Goal: Transaction & Acquisition: Purchase product/service

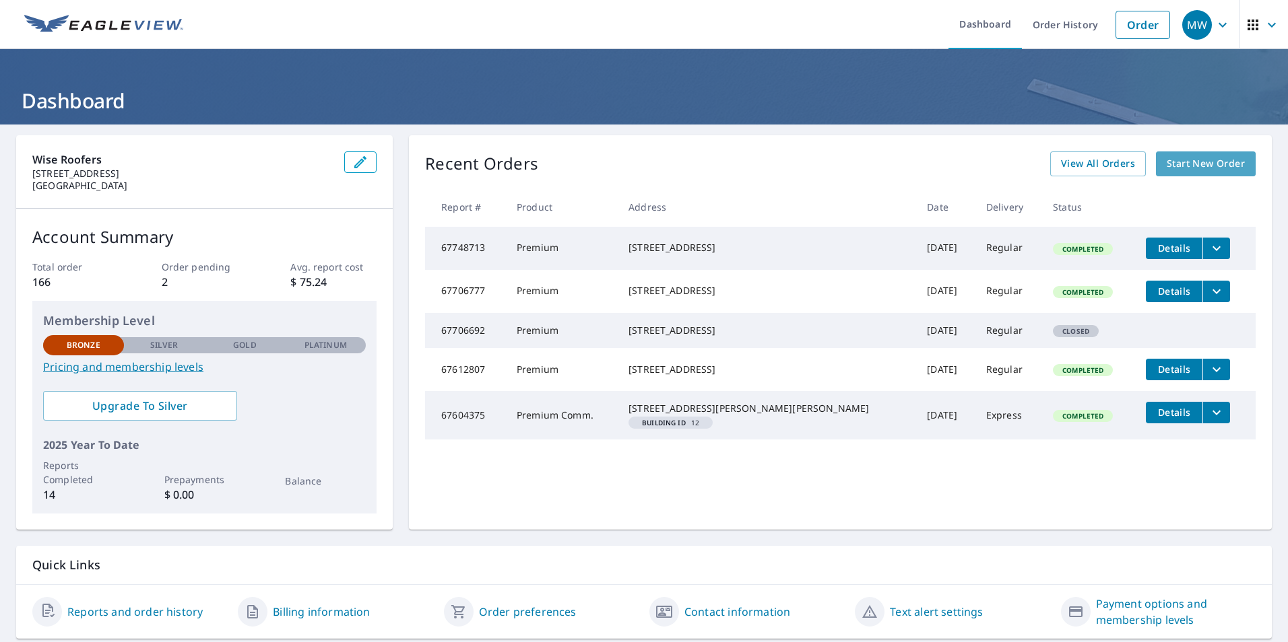
click at [1172, 158] on span "Start New Order" at bounding box center [1205, 164] width 78 height 17
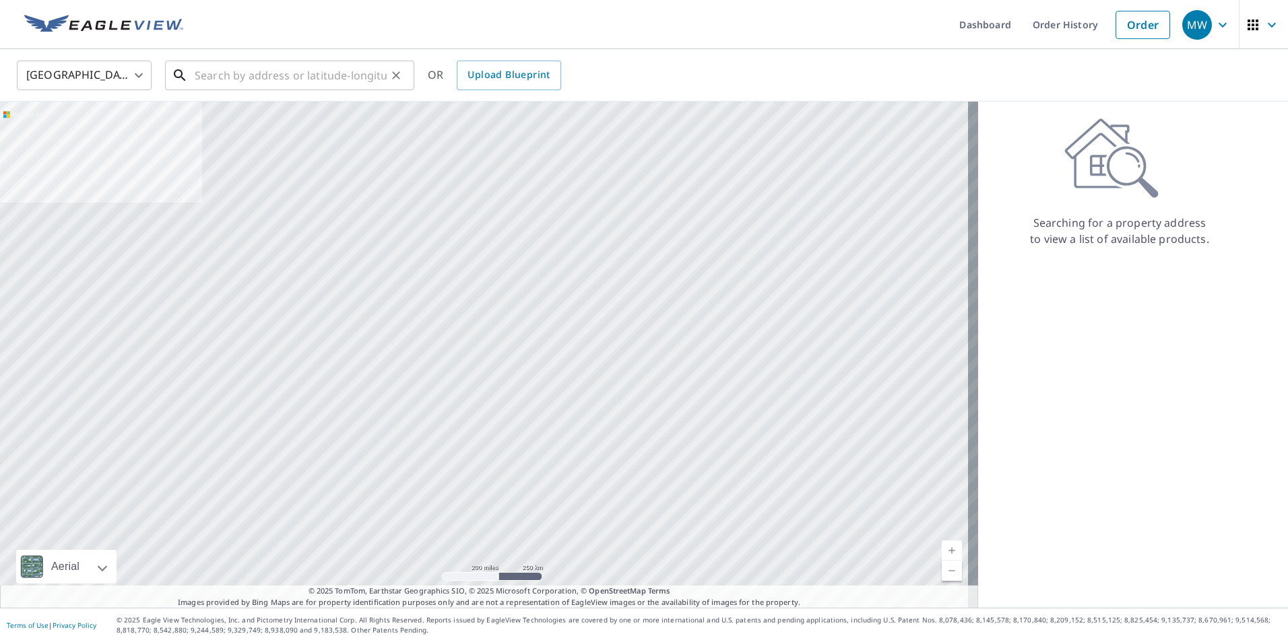
click at [215, 80] on input "text" at bounding box center [291, 76] width 192 height 38
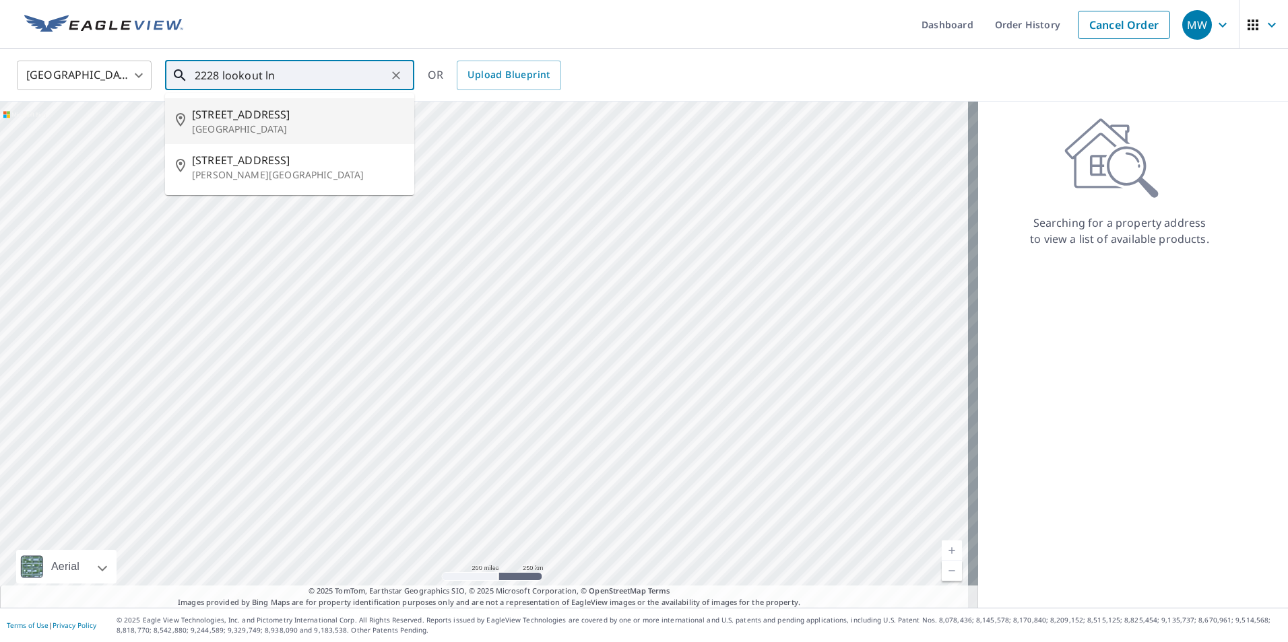
click at [232, 114] on span "[STREET_ADDRESS]" at bounding box center [297, 114] width 211 height 16
type input "[STREET_ADDRESS]"
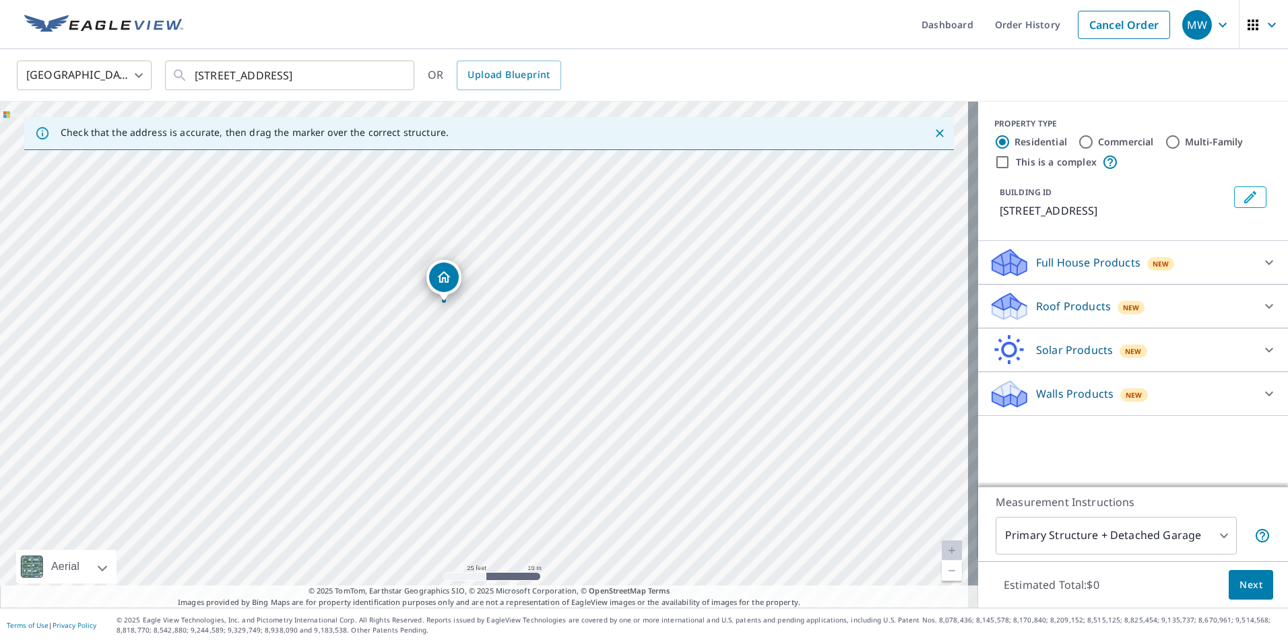
drag, startPoint x: 494, startPoint y: 277, endPoint x: 515, endPoint y: 422, distance: 145.7
click at [515, 422] on div "[STREET_ADDRESS]" at bounding box center [489, 355] width 978 height 506
click at [1261, 307] on icon at bounding box center [1269, 306] width 16 height 16
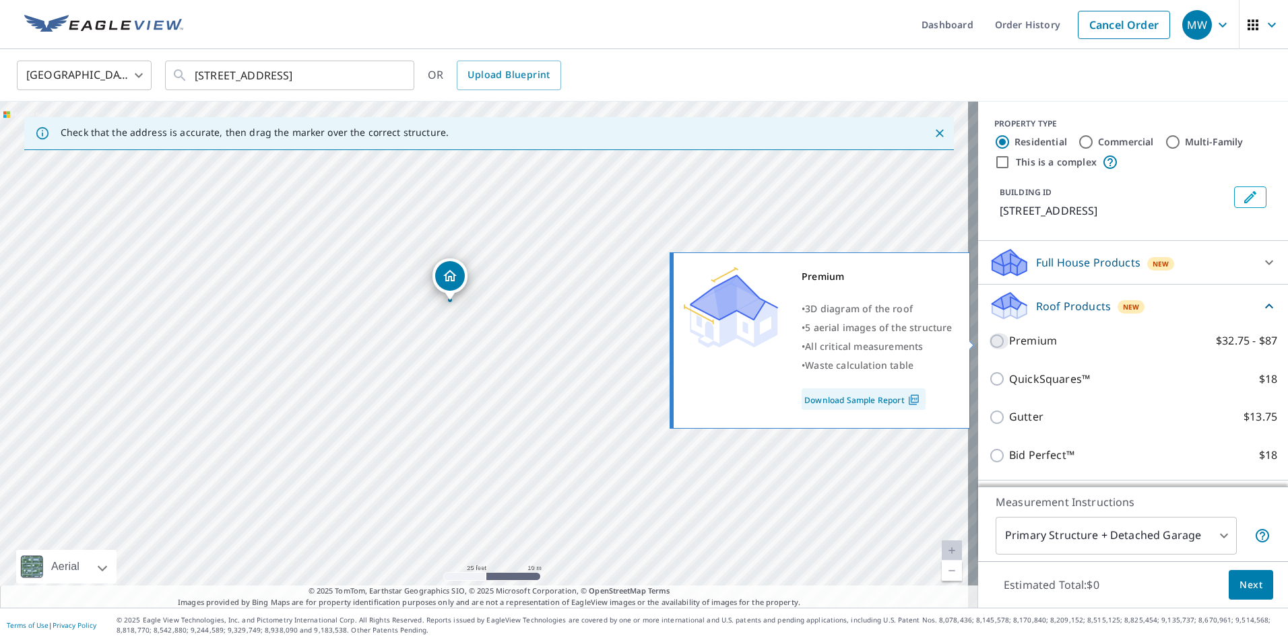
click at [989, 340] on input "Premium $32.75 - $87" at bounding box center [999, 341] width 20 height 16
checkbox input "true"
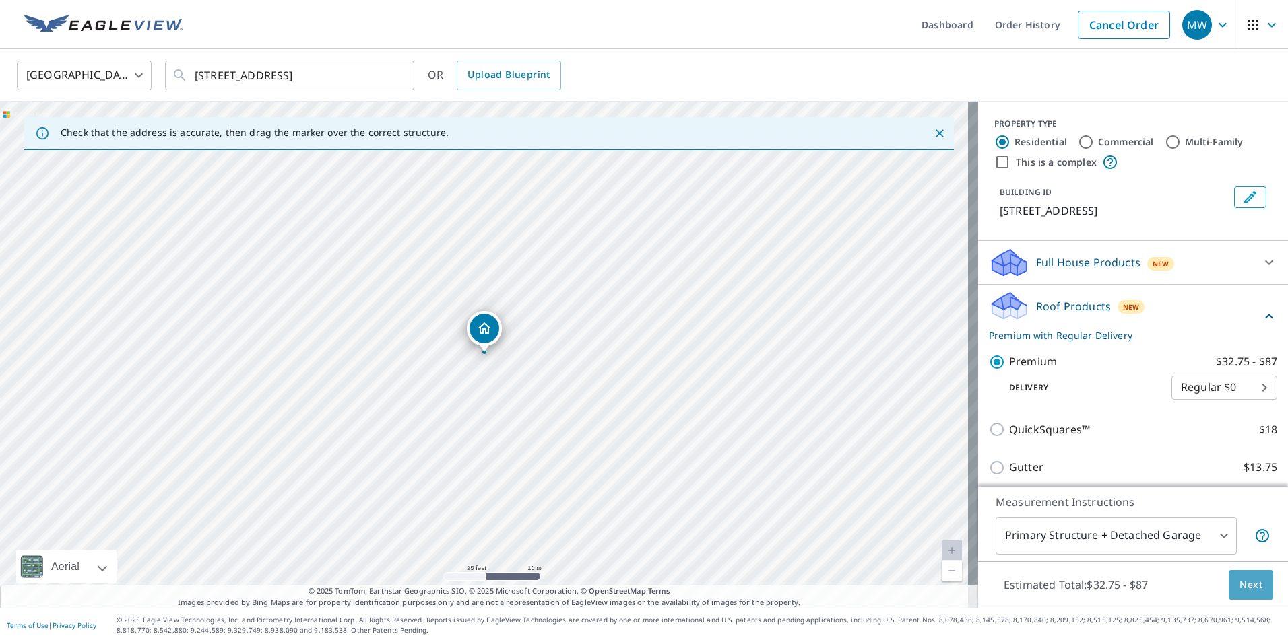
click at [1243, 583] on span "Next" at bounding box center [1250, 585] width 23 height 17
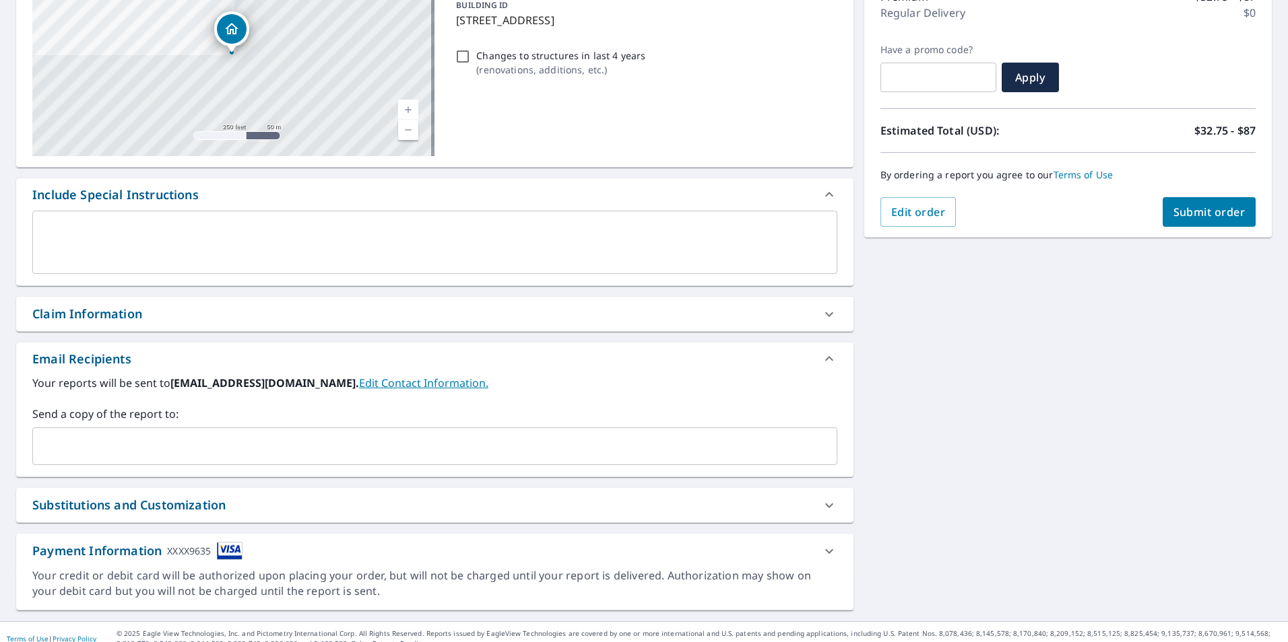
scroll to position [202, 0]
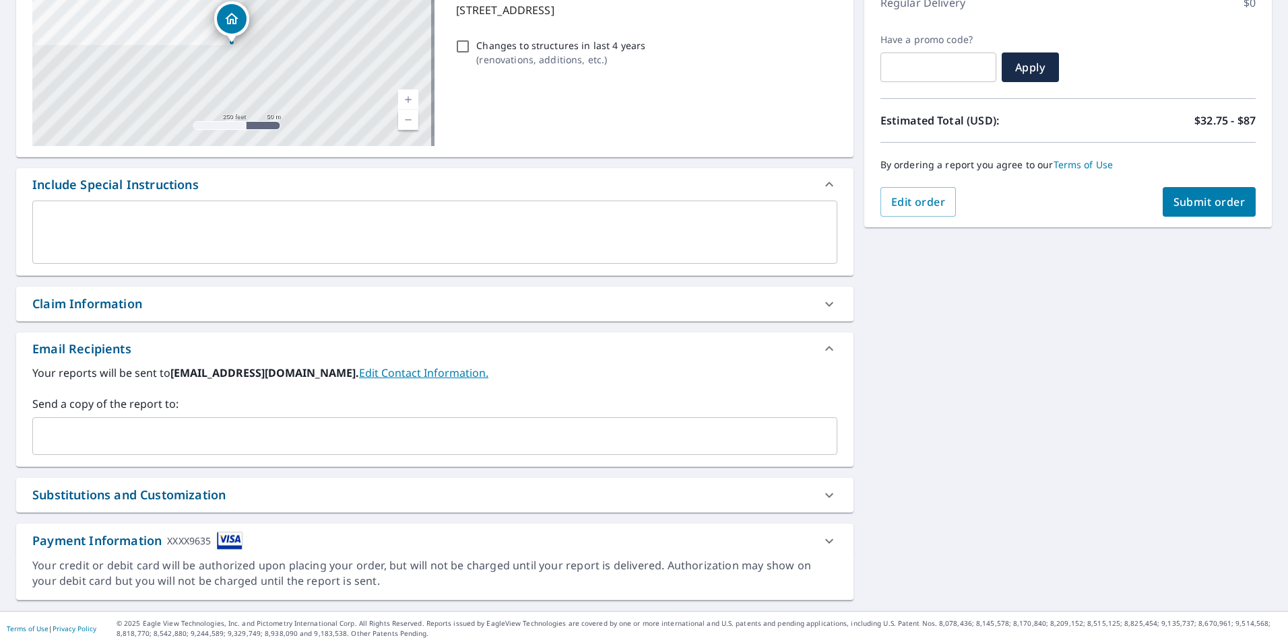
click at [94, 440] on input "text" at bounding box center [424, 437] width 772 height 26
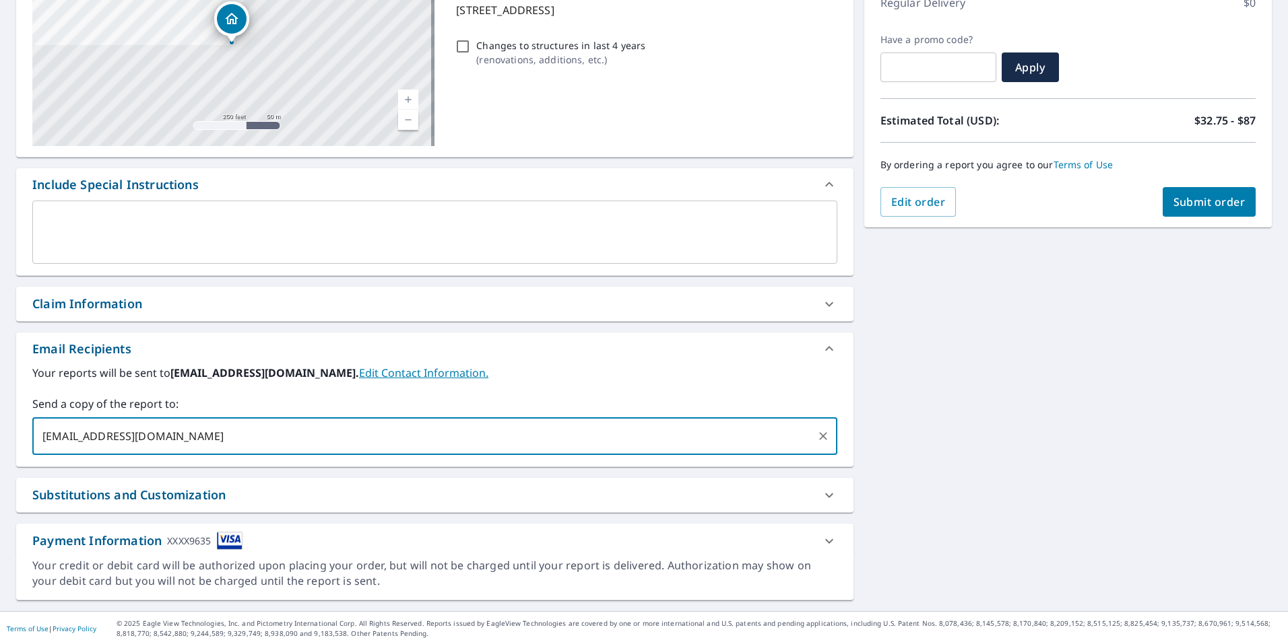
type input "[EMAIL_ADDRESS][DOMAIN_NAME]"
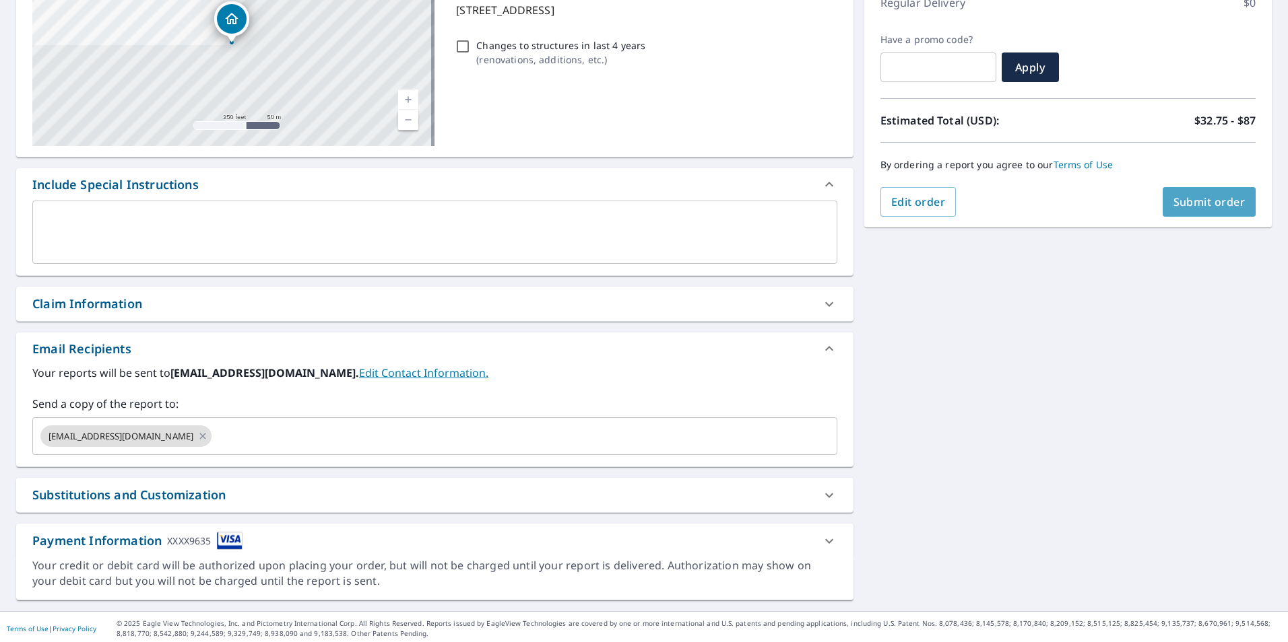
click at [1205, 198] on span "Submit order" at bounding box center [1209, 202] width 72 height 15
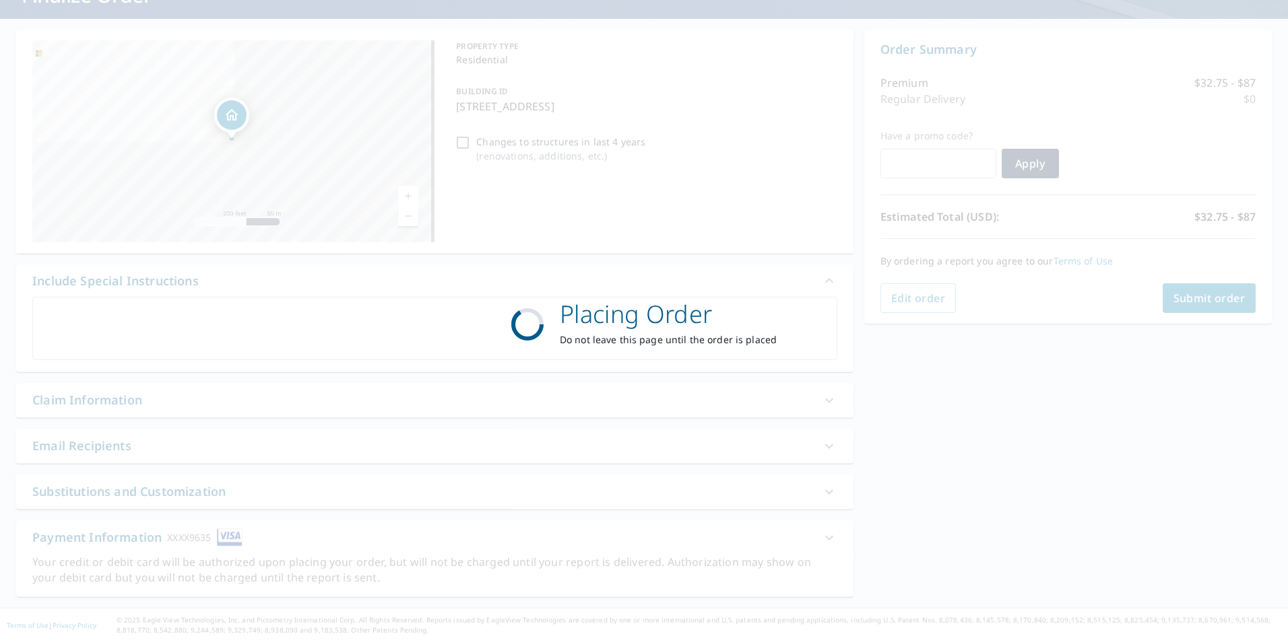
scroll to position [106, 0]
